Goal: Communication & Community: Answer question/provide support

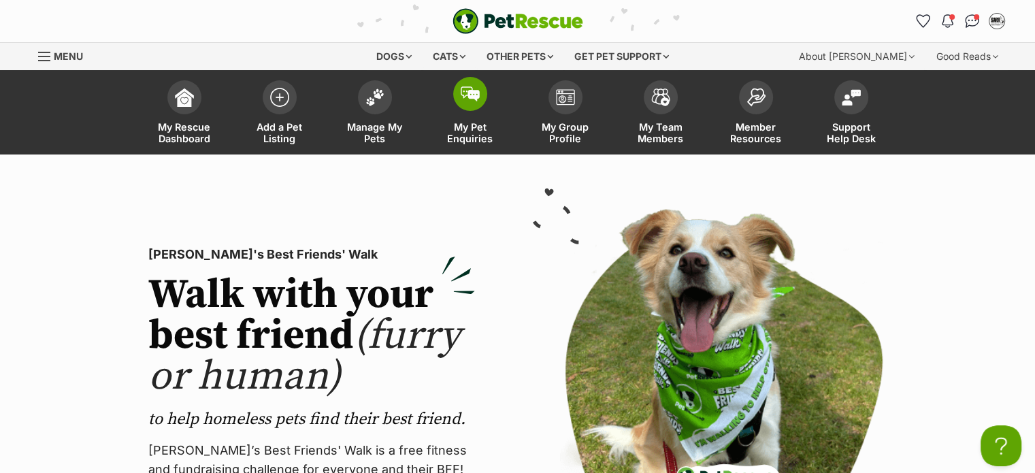
click at [476, 103] on span at bounding box center [470, 94] width 34 height 34
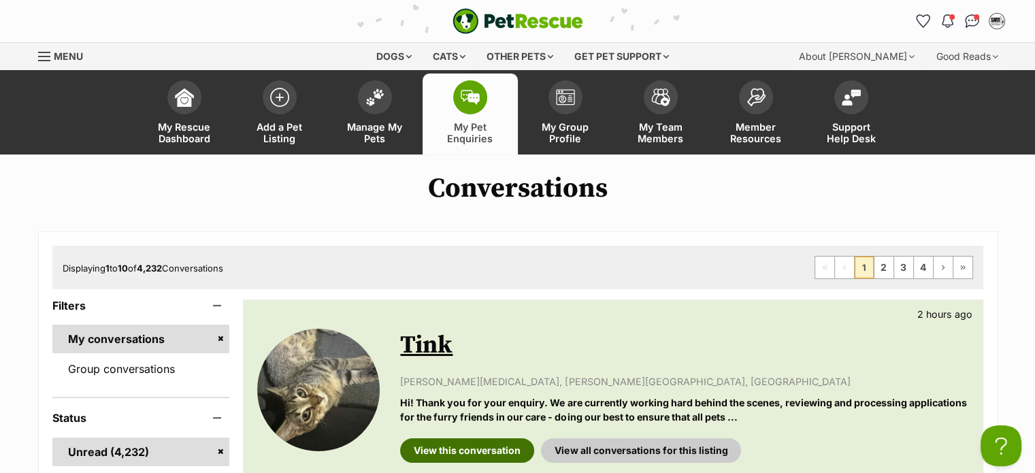
click at [497, 442] on link "View this conversation" at bounding box center [467, 450] width 134 height 24
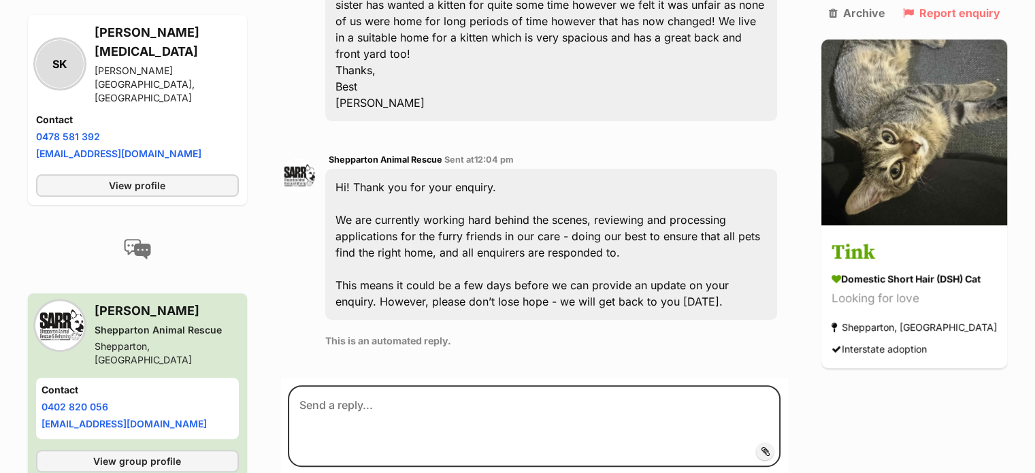
scroll to position [498, 0]
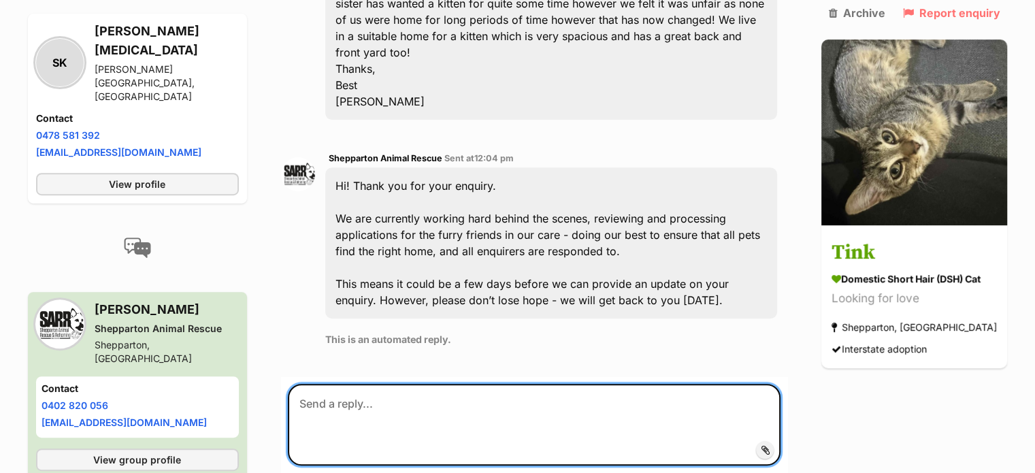
click at [487, 384] on textarea at bounding box center [534, 425] width 493 height 82
paste textarea "Thank you for your expression of interest Please answer these following questio…"
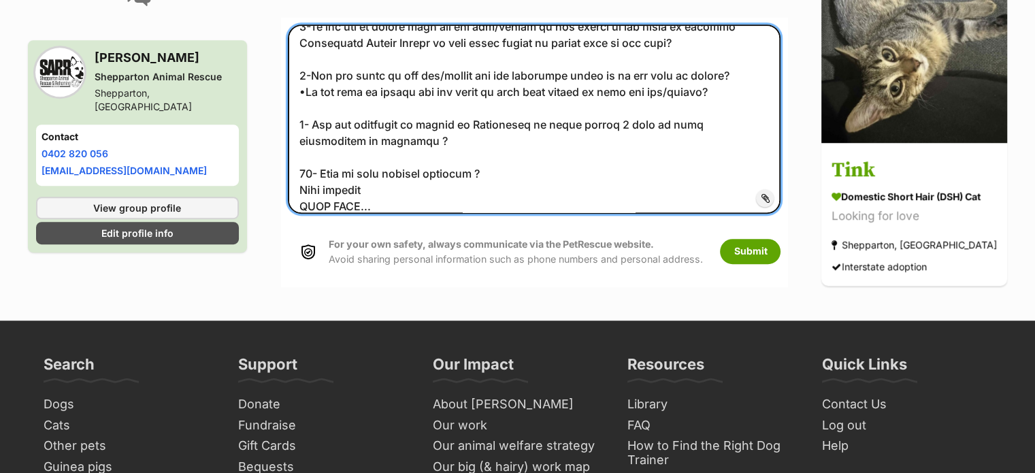
scroll to position [859, 0]
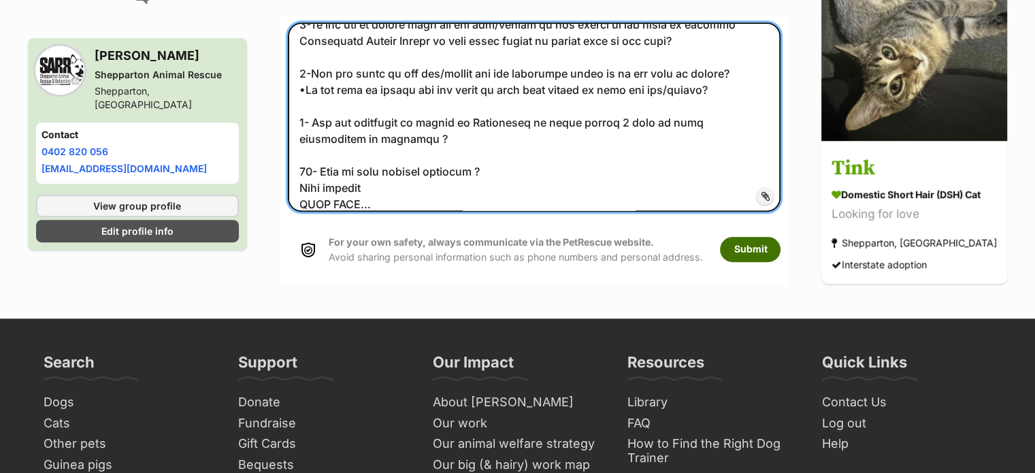
type textarea "Thank you for your expression of interest Please answer these following questio…"
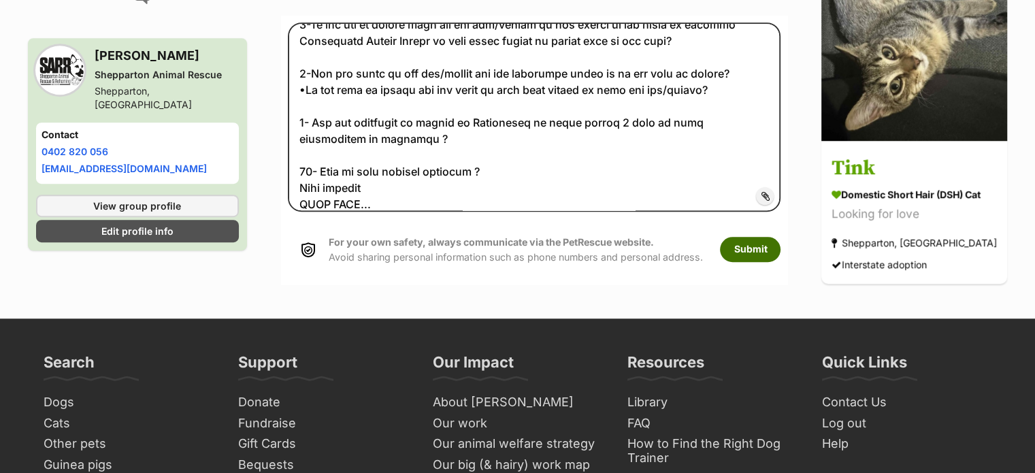
click at [763, 237] on button "Submit" at bounding box center [750, 249] width 61 height 24
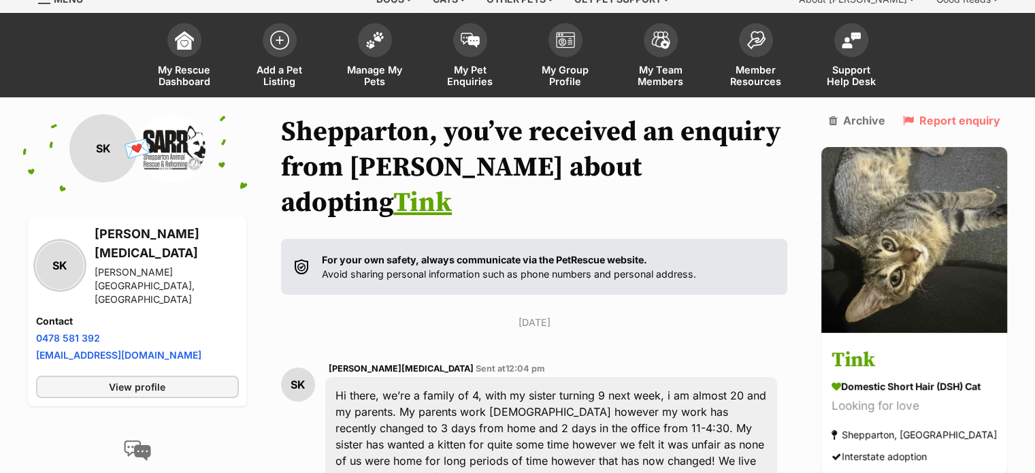
scroll to position [5, 0]
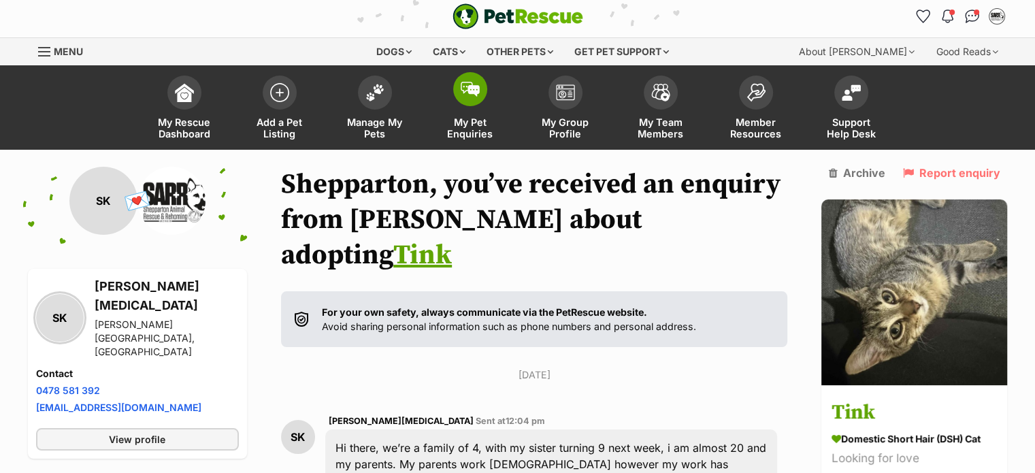
click at [450, 100] on link "My Pet Enquiries" at bounding box center [470, 109] width 95 height 81
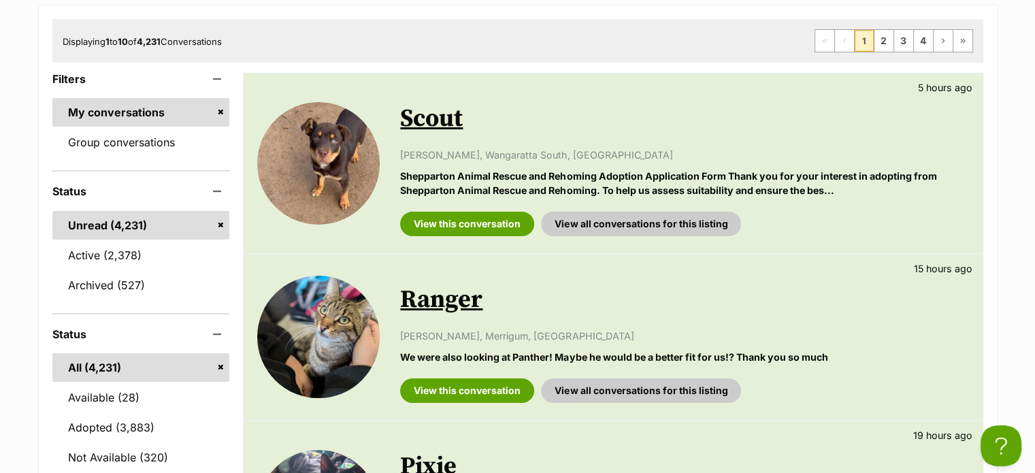
scroll to position [216, 0]
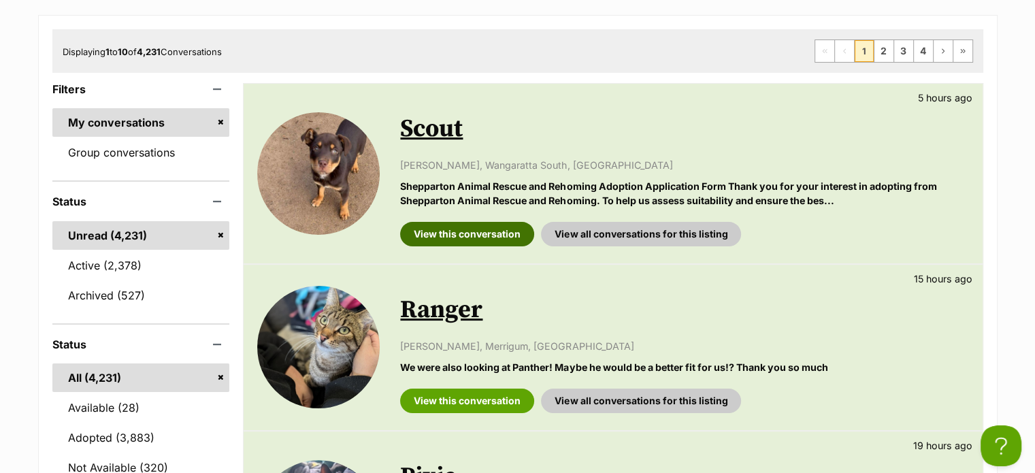
click at [502, 227] on link "View this conversation" at bounding box center [467, 234] width 134 height 24
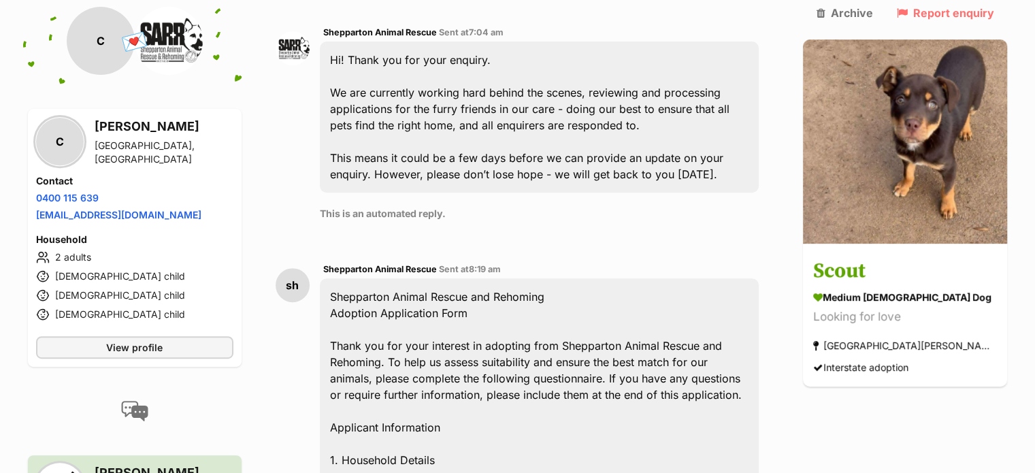
scroll to position [443, 0]
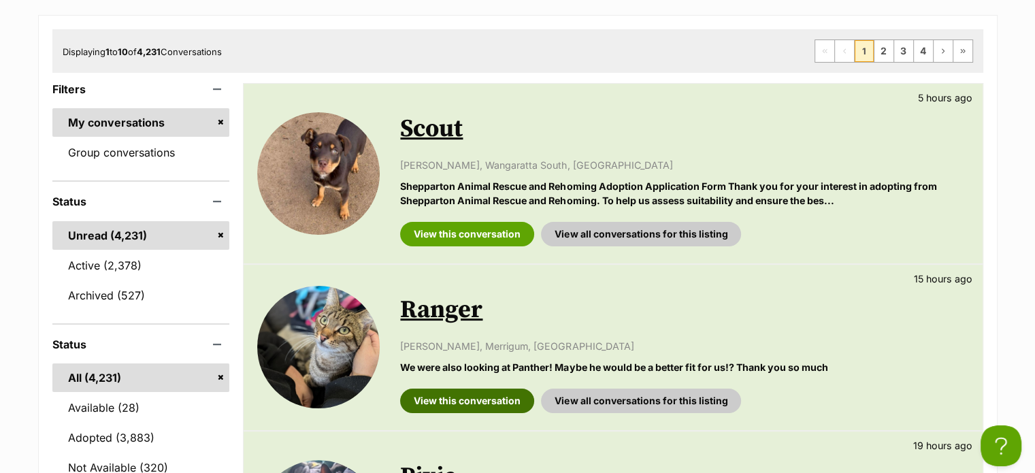
click at [432, 393] on link "View this conversation" at bounding box center [467, 400] width 134 height 24
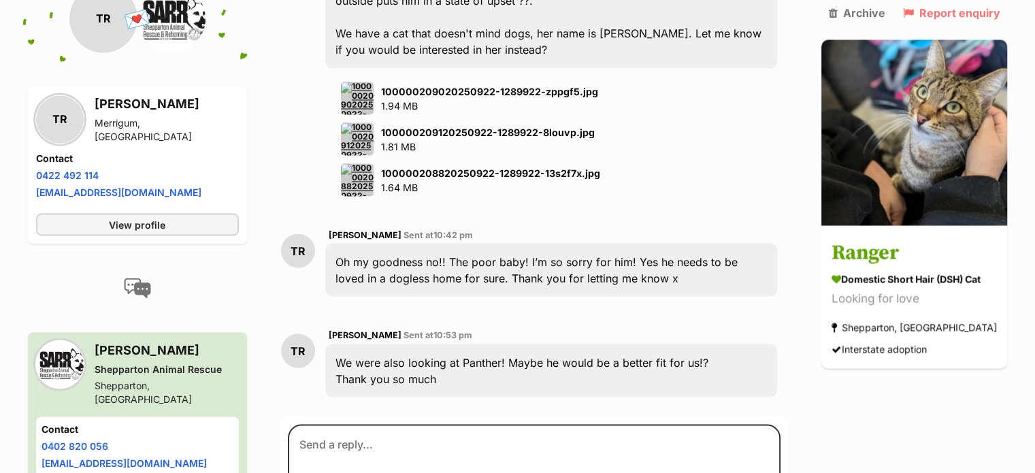
scroll to position [2390, 0]
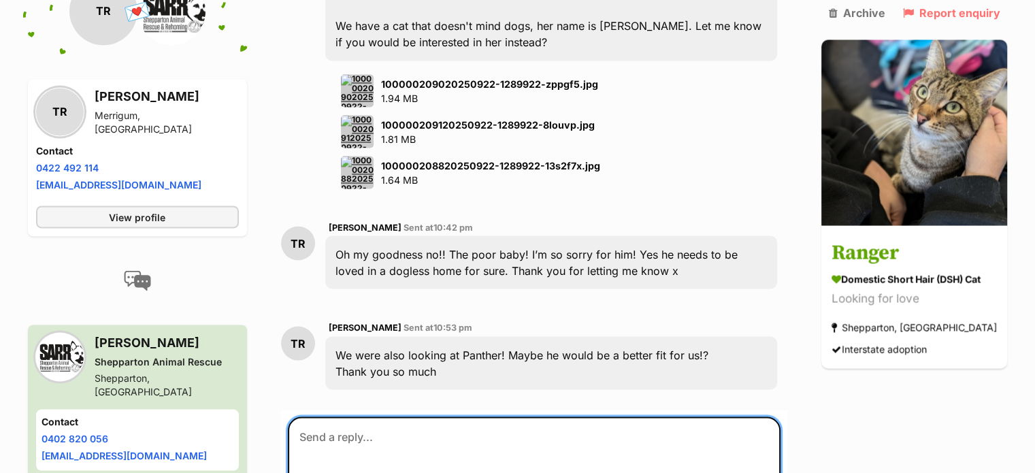
click at [433, 416] on textarea at bounding box center [534, 457] width 493 height 82
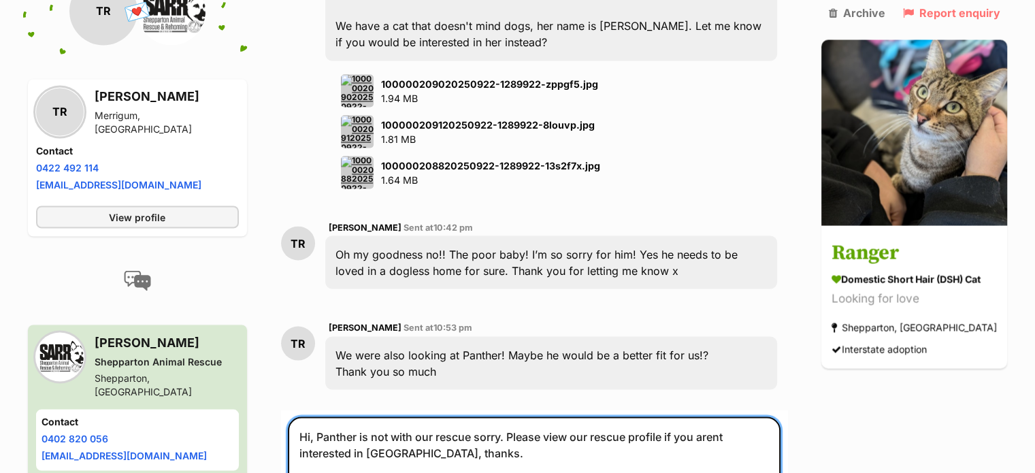
type textarea "Hi, Panther is not with our rescue sorry. Please view our rescue profile if you…"
